Goal: Find specific page/section: Find specific page/section

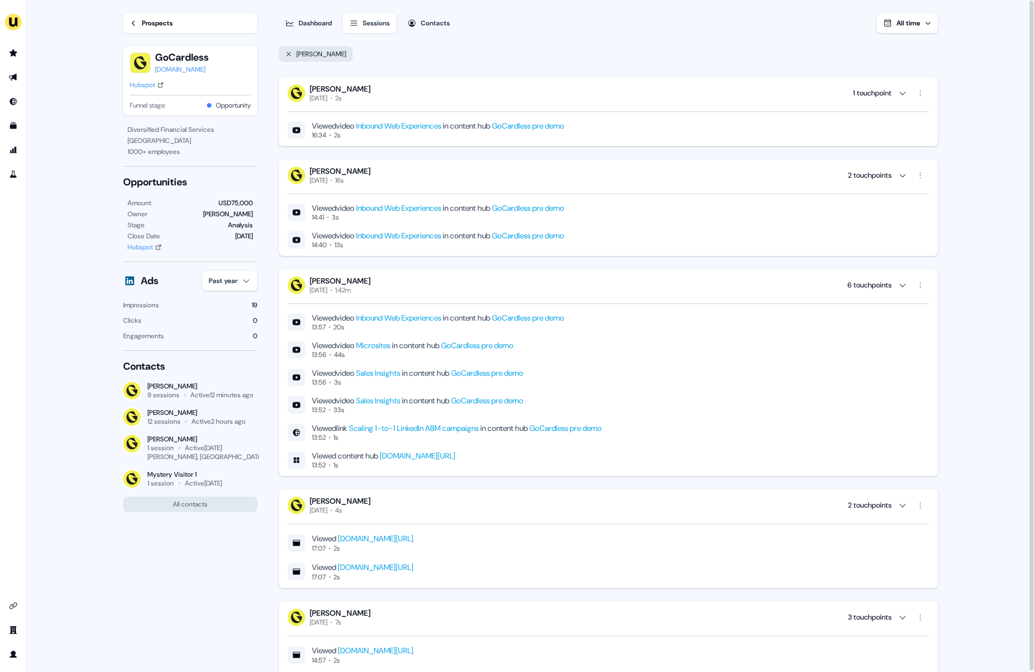
click at [139, 245] on div "Hubspot" at bounding box center [139, 247] width 25 height 11
click at [288, 54] on icon at bounding box center [288, 54] width 4 height 4
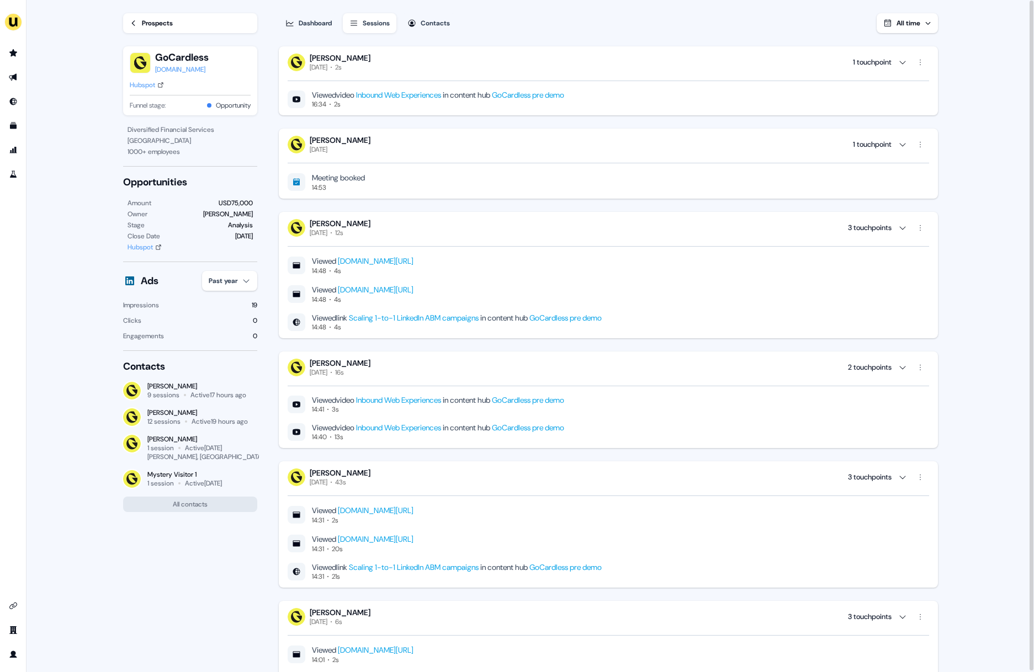
click at [174, 413] on div "[PERSON_NAME]" at bounding box center [197, 412] width 100 height 9
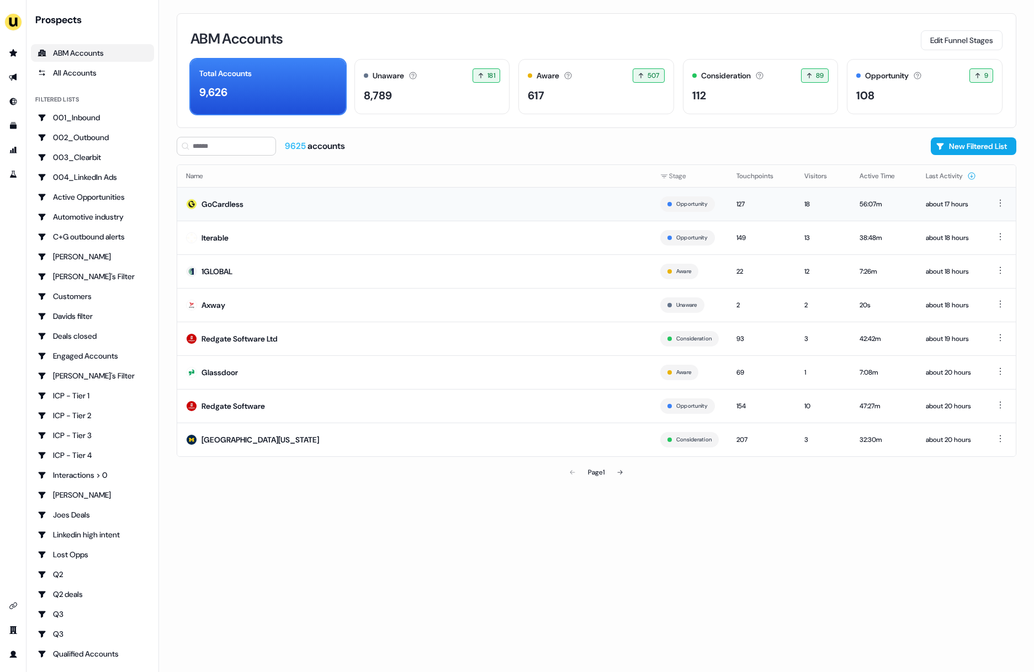
click at [245, 201] on td "GoCardless" at bounding box center [414, 204] width 474 height 34
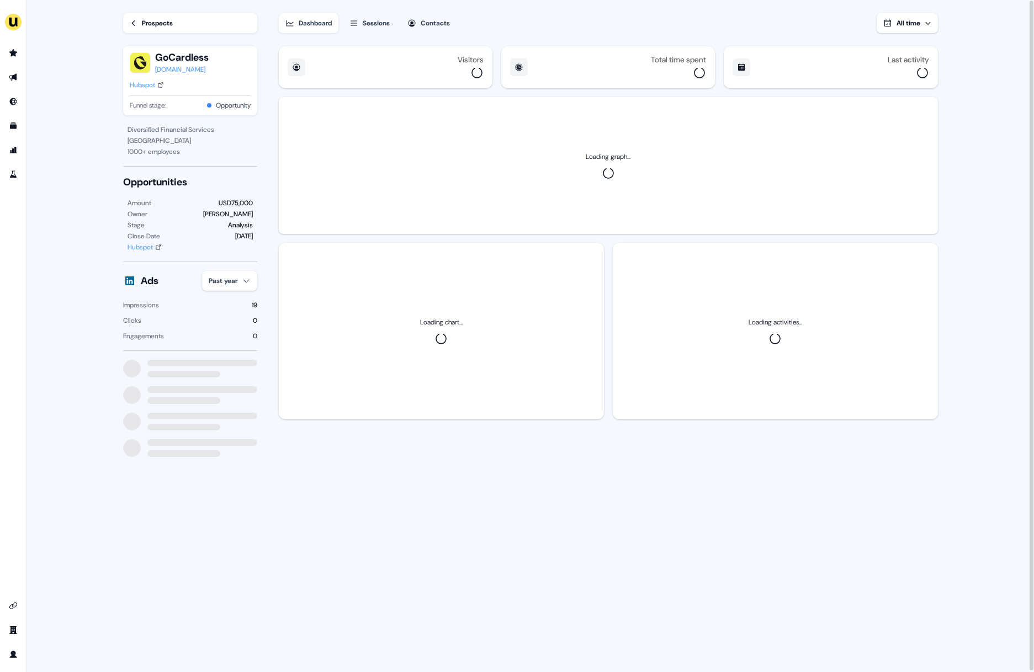
click at [389, 23] on div "Sessions" at bounding box center [376, 23] width 27 height 11
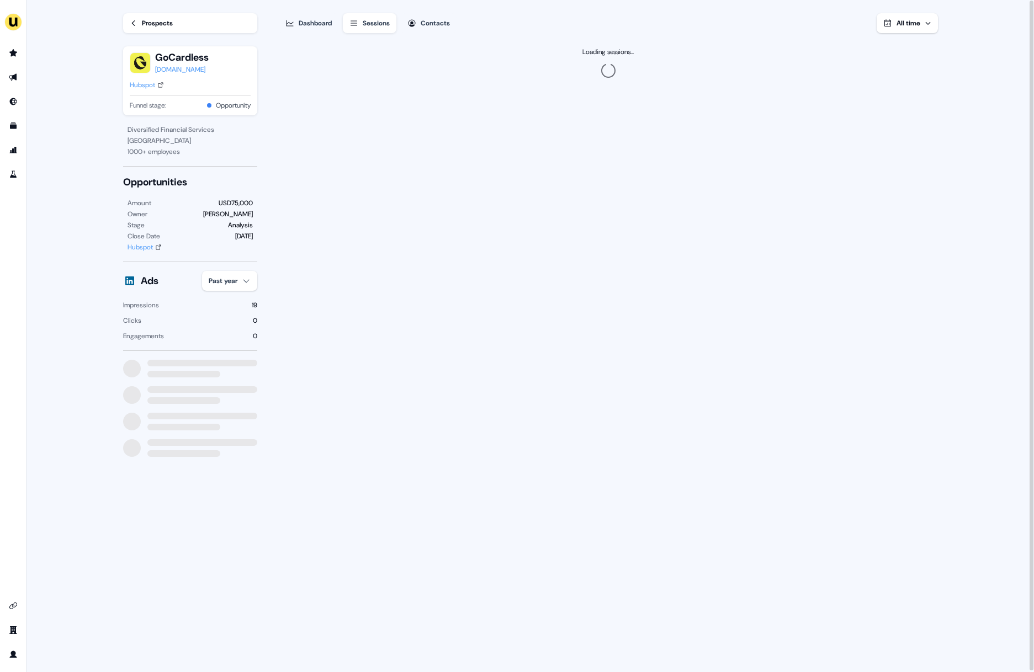
click at [422, 14] on button "Contacts" at bounding box center [429, 23] width 56 height 20
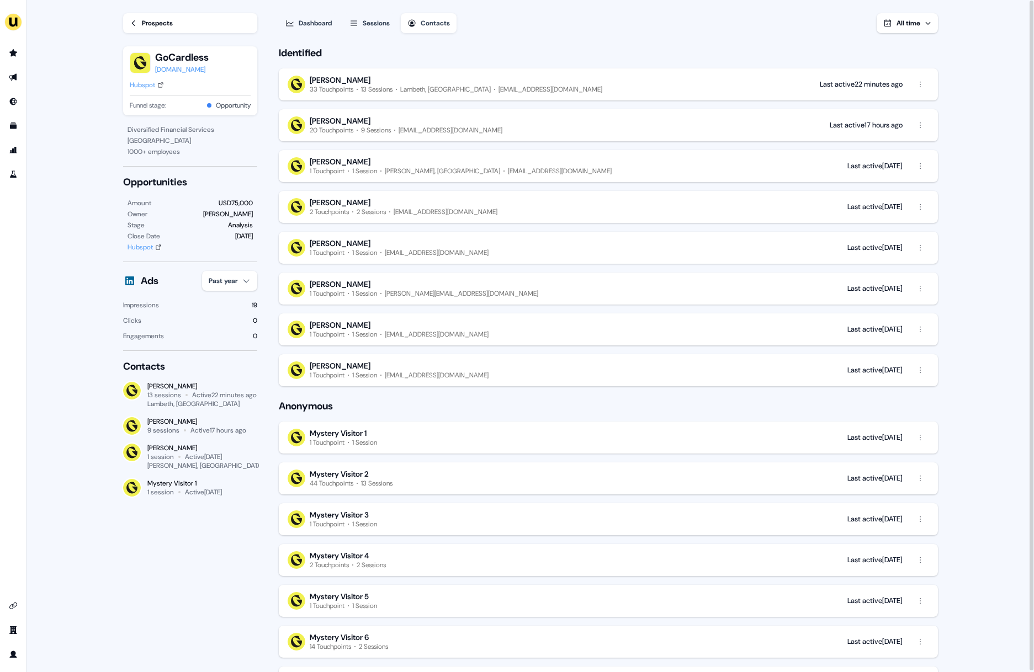
click at [172, 384] on div "[PERSON_NAME]" at bounding box center [201, 386] width 109 height 9
click at [353, 86] on div "33 Touchpoints" at bounding box center [332, 89] width 44 height 9
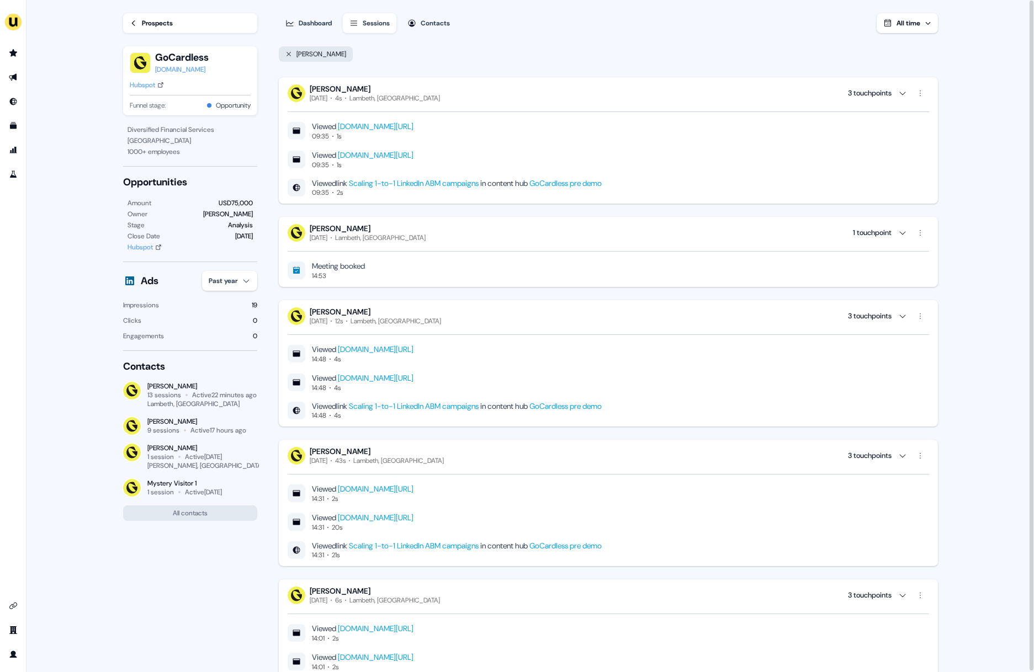
click at [468, 48] on div "[PERSON_NAME]" at bounding box center [607, 55] width 661 height 26
